Goal: Task Accomplishment & Management: Manage account settings

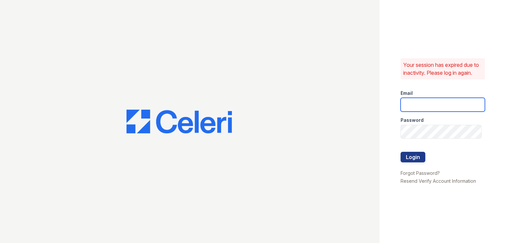
click at [455, 102] on input "email" at bounding box center [443, 105] width 84 height 14
type input "[EMAIL_ADDRESS][DOMAIN_NAME]"
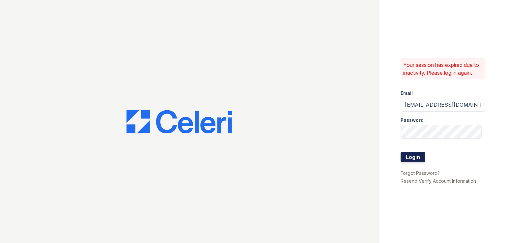
click at [409, 153] on button "Login" at bounding box center [413, 157] width 25 height 11
